Goal: Complete application form

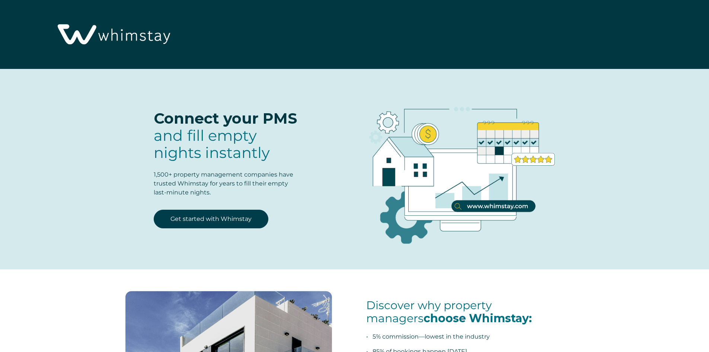
select select "US"
select select "Standard"
click at [242, 217] on link "Get started with Whimstay" at bounding box center [211, 219] width 115 height 19
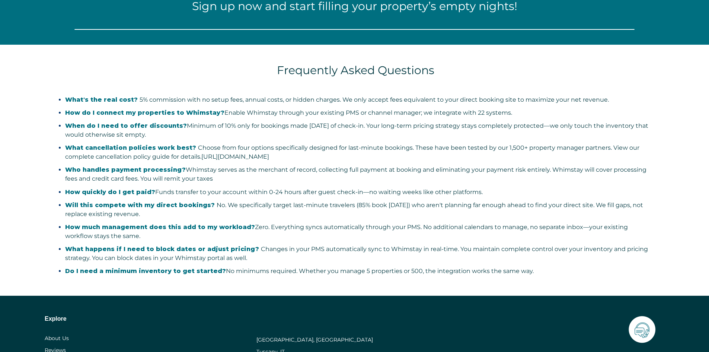
select select "US"
select select "Standard"
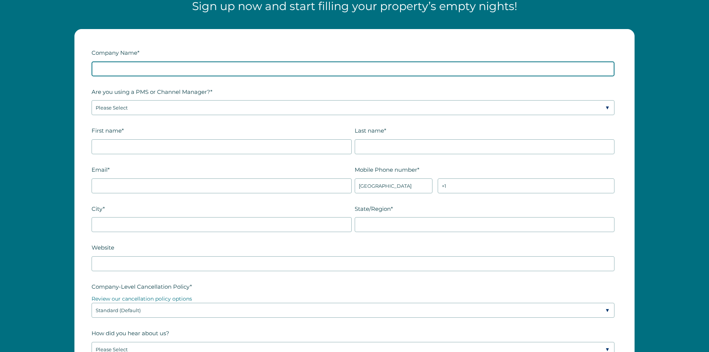
click at [126, 70] on input "Company Name *" at bounding box center [353, 68] width 523 height 15
type input "IMT Heritage Group"
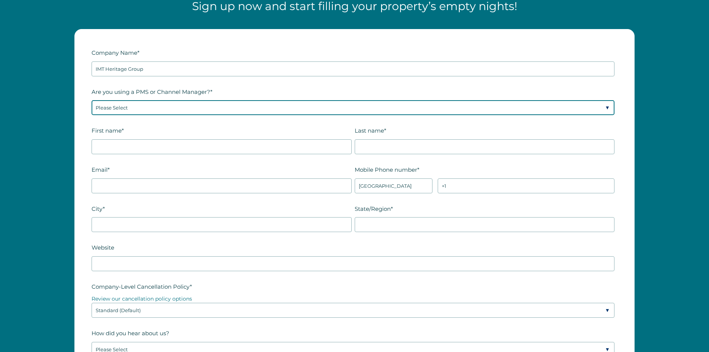
click at [163, 106] on select "Please Select Barefoot BookingPal Boost Brightside CiiRUS Escapia Guesty Hostaw…" at bounding box center [353, 107] width 523 height 15
select select "Hostaway"
click at [92, 100] on select "Please Select Barefoot BookingPal Boost Brightside CiiRUS Escapia Guesty Hostaw…" at bounding box center [353, 107] width 523 height 15
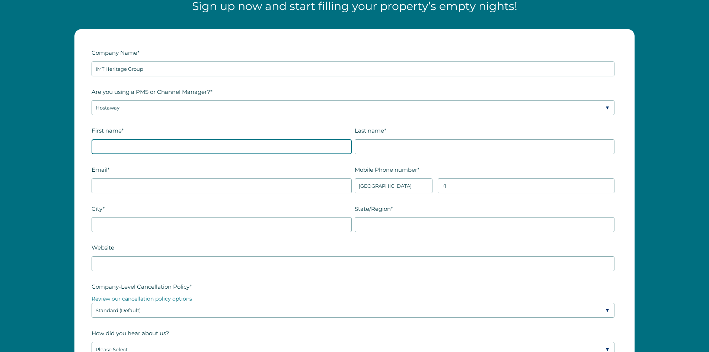
click at [133, 151] on input "First name *" at bounding box center [222, 146] width 260 height 15
type input "Stephanie"
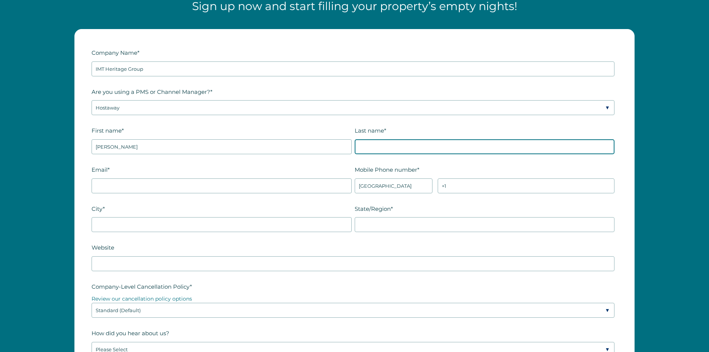
type input "Chabot"
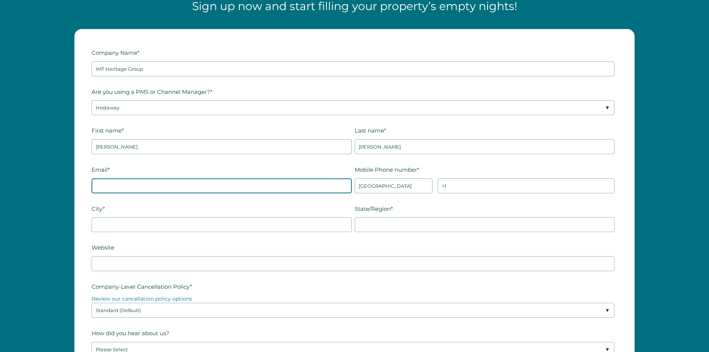
type input "decorate4u@hotmail.com"
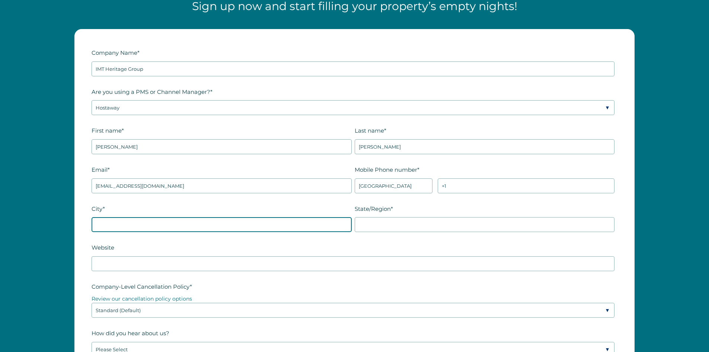
type input "SANTA CLARITA"
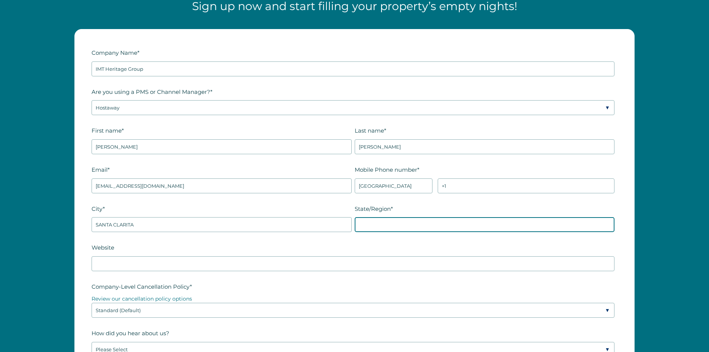
type input "CA"
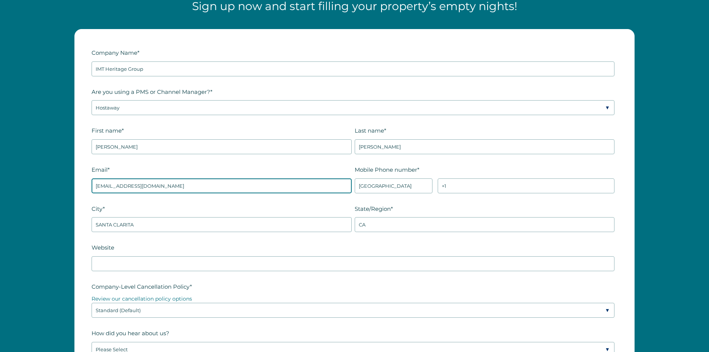
click at [171, 185] on input "decorate4u@hotmail.com" at bounding box center [222, 185] width 260 height 15
type input "IMTlegacypartners@gmail.com"
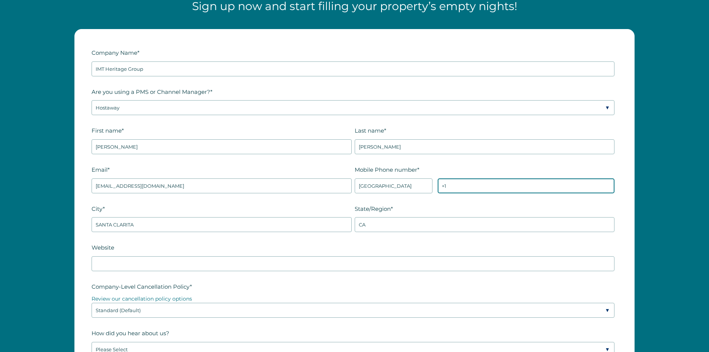
click at [488, 187] on input "+1" at bounding box center [526, 185] width 177 height 15
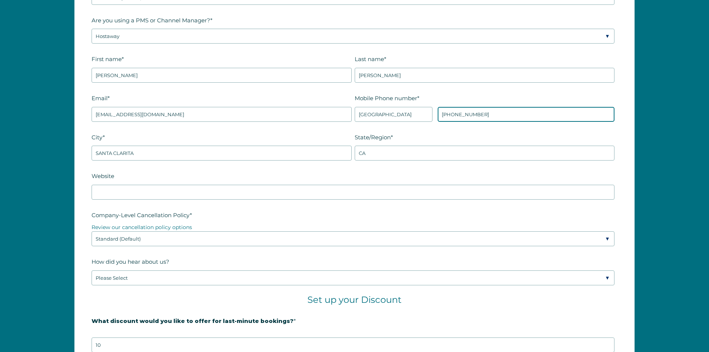
scroll to position [1050, 0]
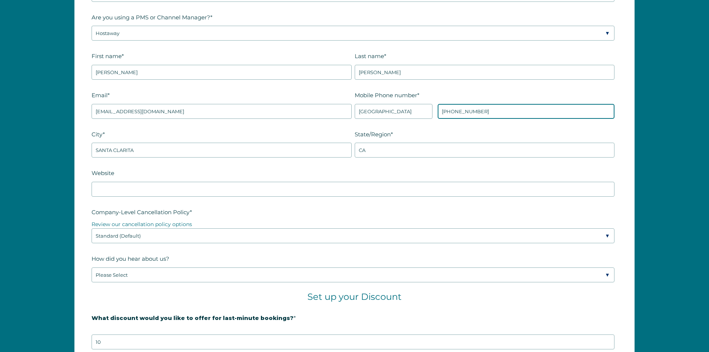
type input "+1 6613104838"
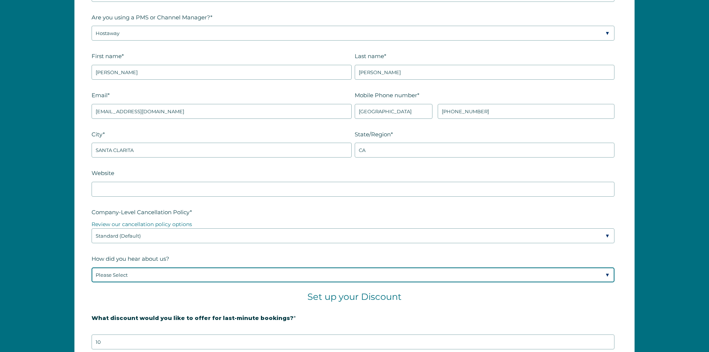
click at [210, 276] on select "Please Select Found Whimstay through a Google search Spoke to a Whimstay salesp…" at bounding box center [353, 274] width 523 height 15
select select "Social Media"
click at [92, 267] on select "Please Select Found Whimstay through a Google search Spoke to a Whimstay salesp…" at bounding box center [353, 274] width 523 height 15
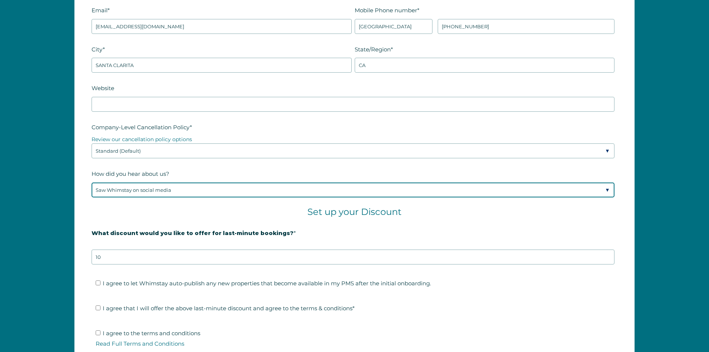
scroll to position [1162, 0]
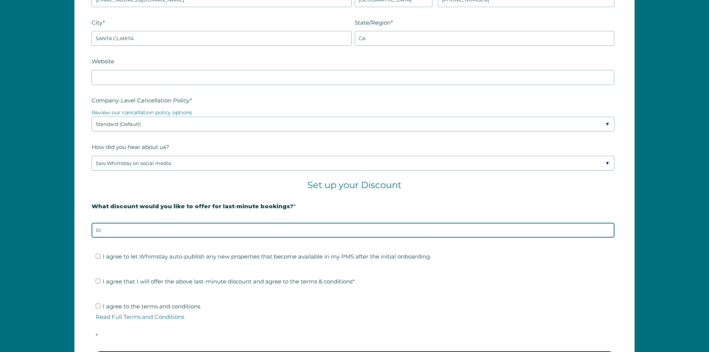
drag, startPoint x: 115, startPoint y: 232, endPoint x: 73, endPoint y: 225, distance: 42.4
click at [58, 235] on div "Company Name * IMT Heritage Group Are you using a PMS or Channel Manager? * Ple…" at bounding box center [354, 122] width 709 height 574
type input "15"
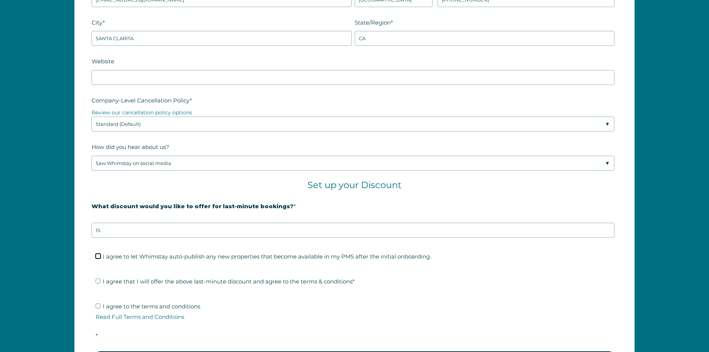
click at [96, 254] on input "I agree to let Whimstay auto-publish any new properties that become available i…" at bounding box center [98, 256] width 5 height 5
checkbox input "true"
click at [98, 281] on input "I agree that I will offer the above last-minute discount and agree to the terms…" at bounding box center [98, 281] width 5 height 5
checkbox input "true"
click at [100, 308] on input "I agree to the terms and conditions Read Full Terms and Conditions *" at bounding box center [98, 306] width 5 height 5
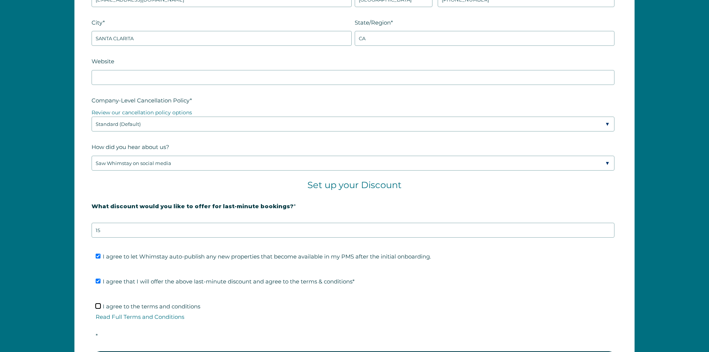
checkbox input "true"
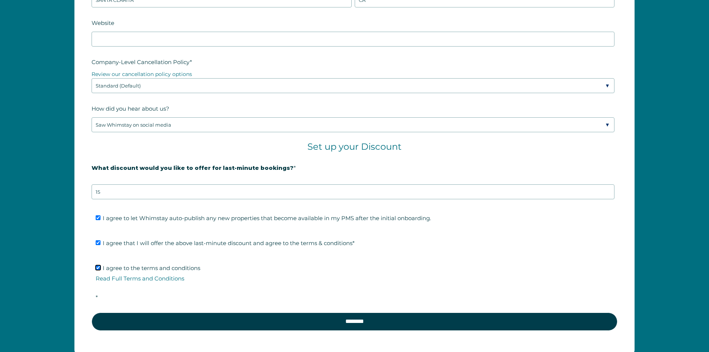
scroll to position [1236, 0]
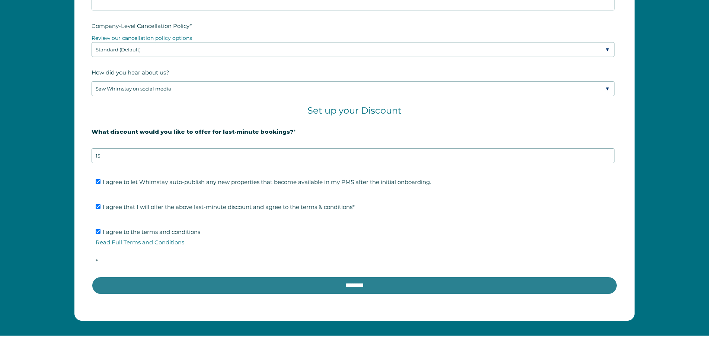
click at [317, 286] on input "********" at bounding box center [355, 285] width 526 height 18
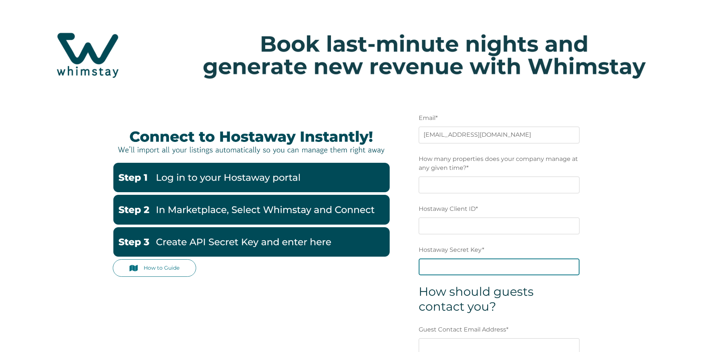
click at [477, 266] on input "Hostaway Secret Key *" at bounding box center [499, 266] width 161 height 16
paste input "69322d03e2f86285b1d521bbd0087e9c341f59f336fef11cc0ff044f477d2bba"
type input "69322d03e2f86285b1d521bbd0087e9c341f59f336fef11cc0ff044f477d2bba"
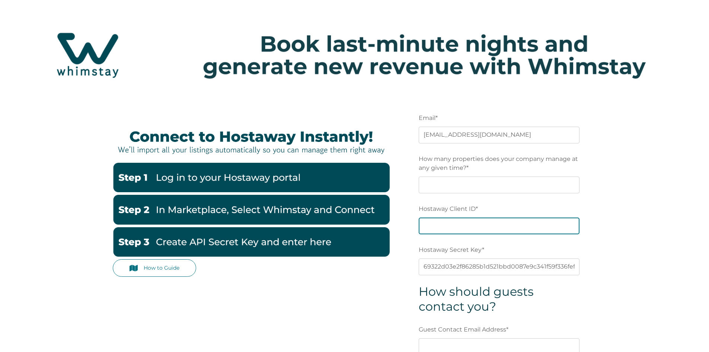
paste input "164010"
type input "164010"
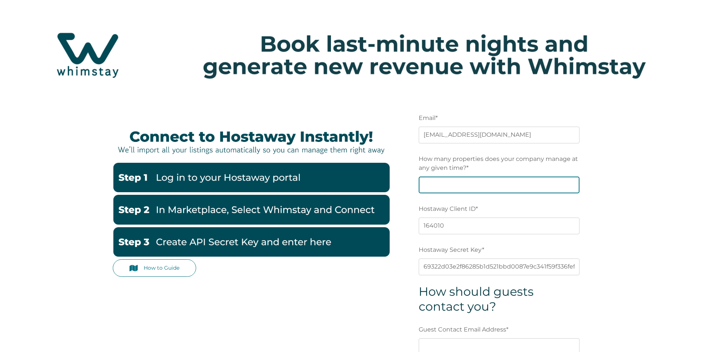
click at [488, 186] on input "How many properties does your company manage at any given time? *" at bounding box center [499, 185] width 161 height 16
type input "2"
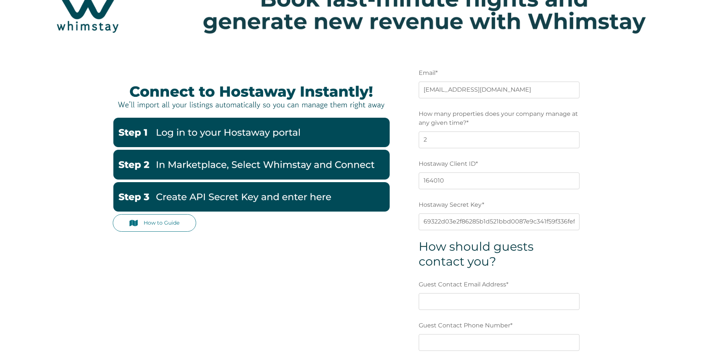
scroll to position [149, 0]
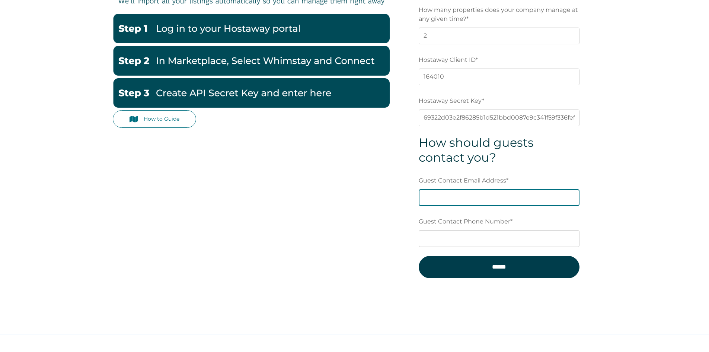
click at [436, 196] on input "Guest Contact Email Address *" at bounding box center [499, 197] width 161 height 16
type input "IMTlegacypartners@gmail.com"
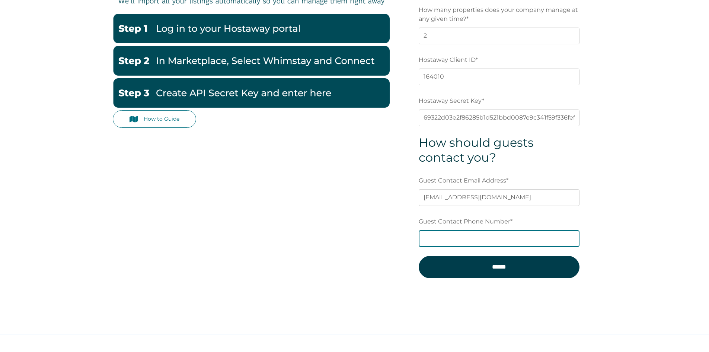
click at [442, 238] on input "Guest Contact Phone Number *" at bounding box center [499, 238] width 161 height 16
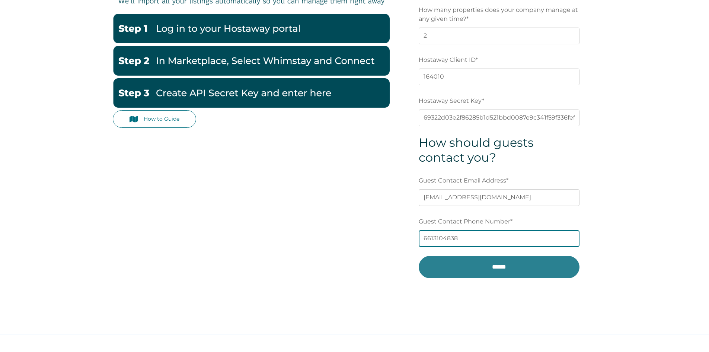
type input "6613104838"
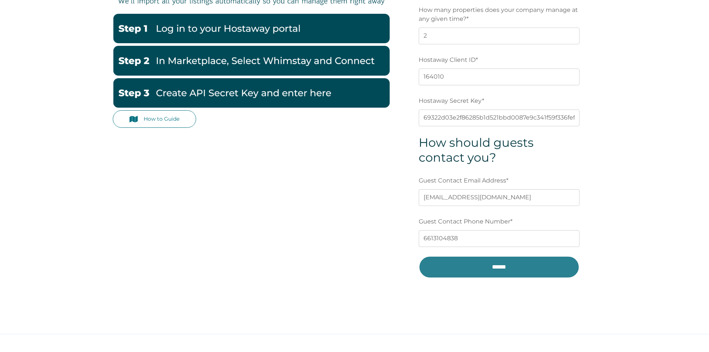
click at [499, 271] on input "******" at bounding box center [499, 267] width 161 height 22
